Goal: Navigation & Orientation: Find specific page/section

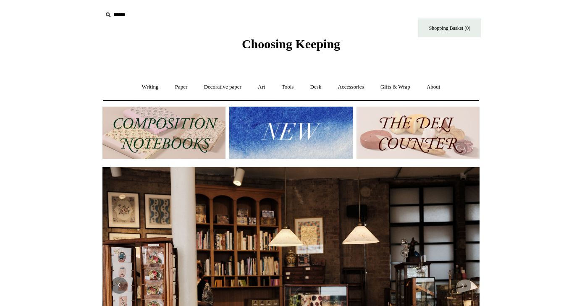
scroll to position [31, 0]
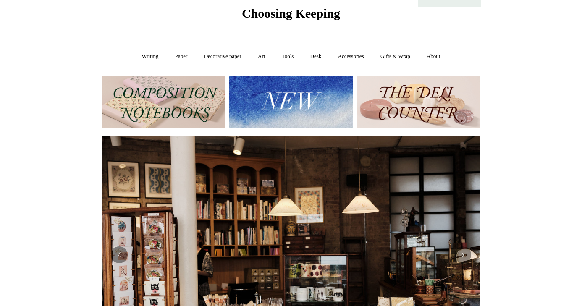
click at [205, 106] on img at bounding box center [164, 102] width 123 height 53
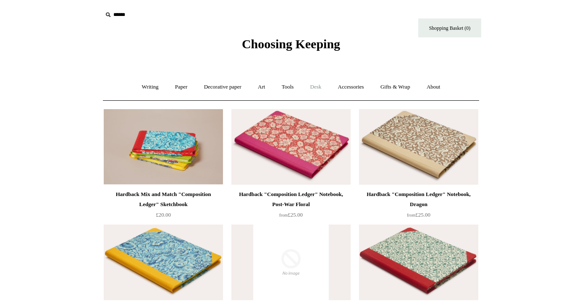
click at [313, 84] on link "Desk +" at bounding box center [316, 87] width 26 height 22
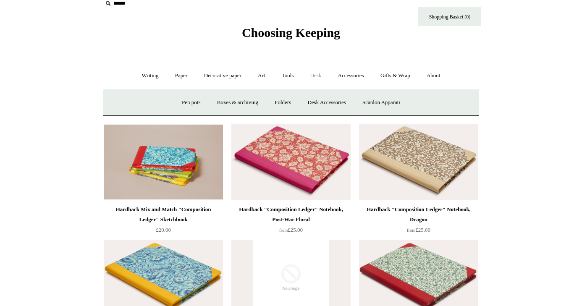
scroll to position [12, 0]
click at [328, 100] on link "Desk Accessories" at bounding box center [326, 102] width 53 height 22
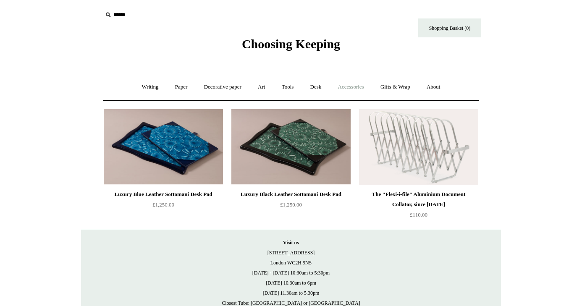
click at [363, 90] on link "Accessories +" at bounding box center [351, 87] width 41 height 22
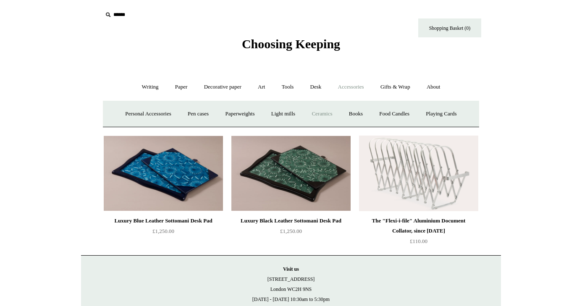
click at [316, 107] on link "Ceramics +" at bounding box center [322, 114] width 36 height 22
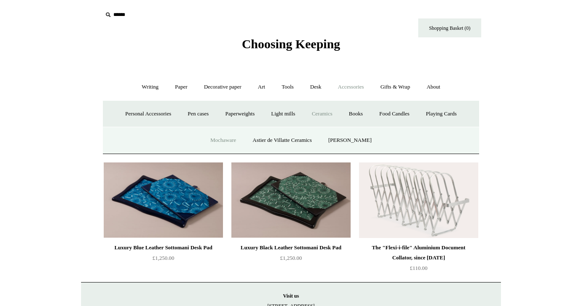
click at [226, 142] on link "Mochaware" at bounding box center [223, 140] width 41 height 22
